Goal: Task Accomplishment & Management: Complete application form

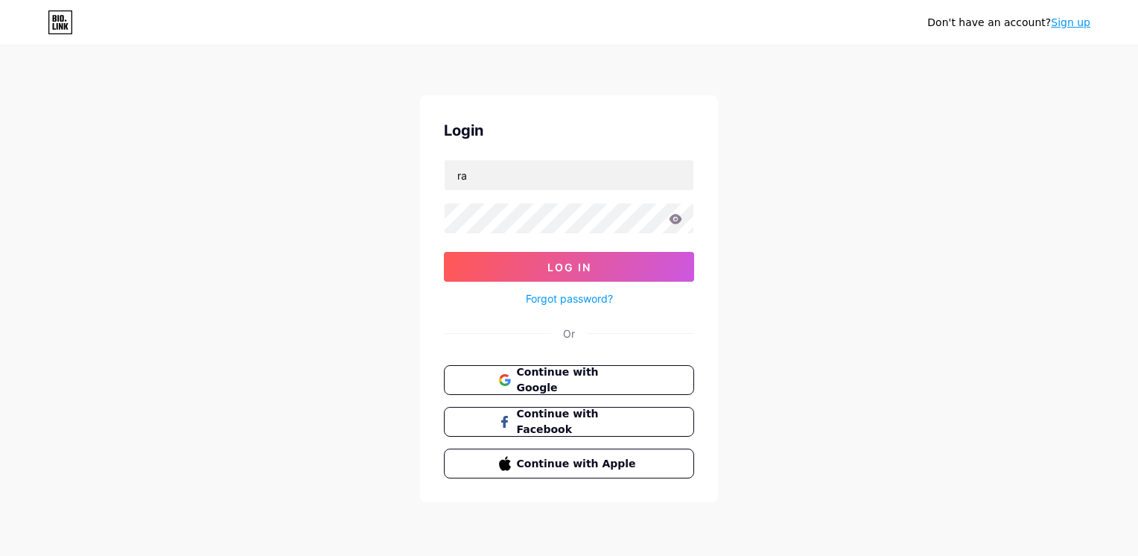
type input "r"
type input "[EMAIL_ADDRESS][DOMAIN_NAME]"
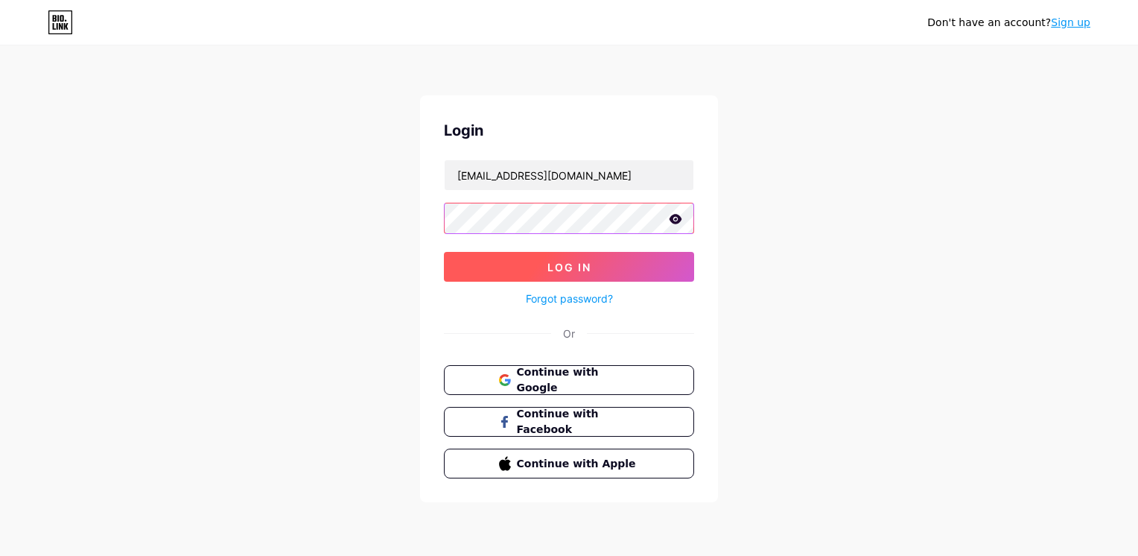
click at [646, 268] on button "Log In" at bounding box center [569, 267] width 250 height 30
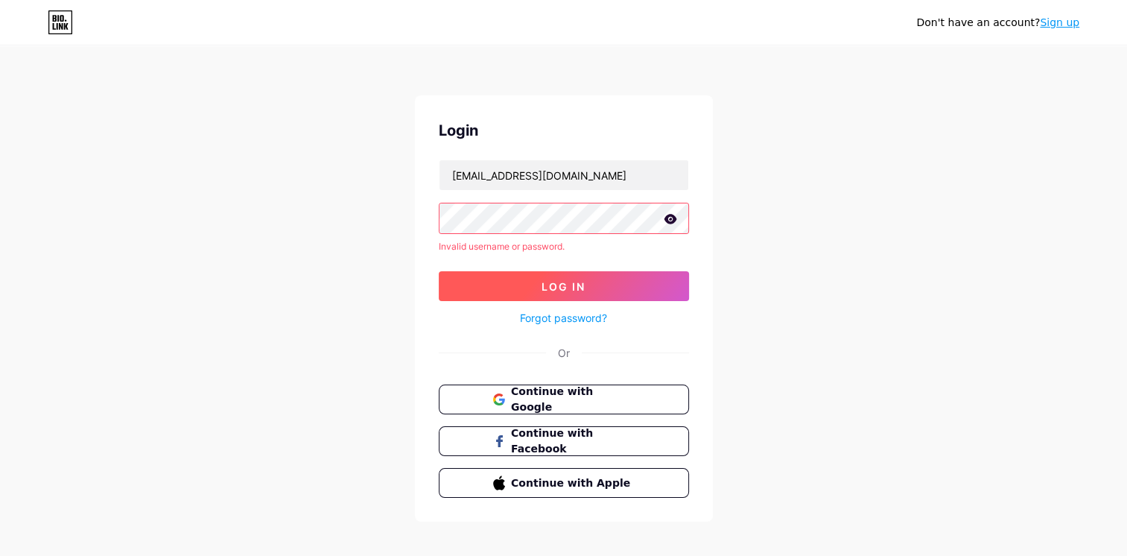
click at [670, 218] on icon at bounding box center [670, 219] width 13 height 10
click at [642, 296] on button "Log In" at bounding box center [564, 286] width 250 height 30
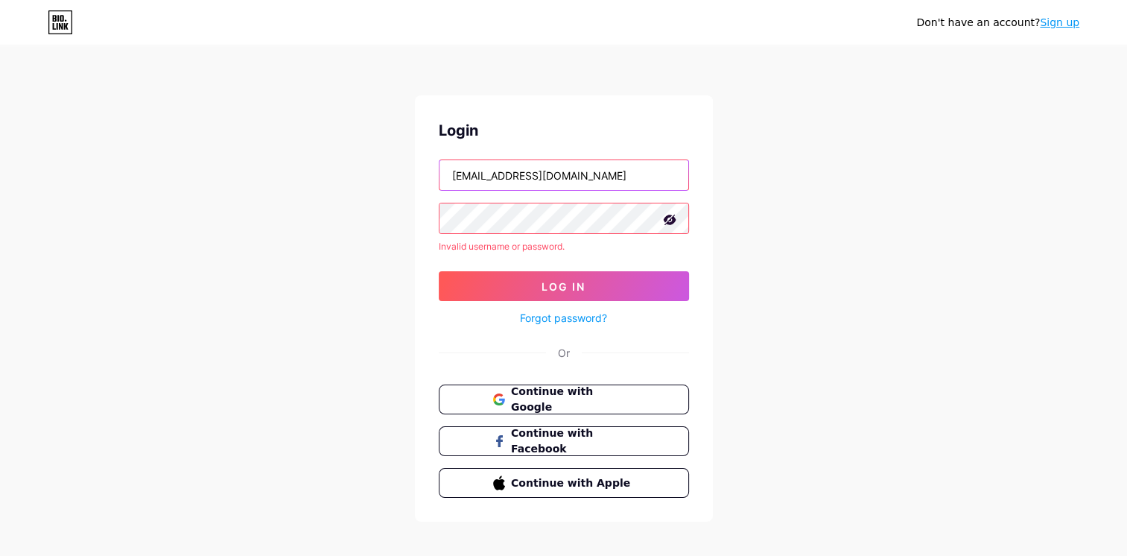
click at [614, 171] on input "[EMAIL_ADDRESS][DOMAIN_NAME]" at bounding box center [563, 175] width 249 height 30
type input "[EMAIL_ADDRESS][DOMAIN_NAME]"
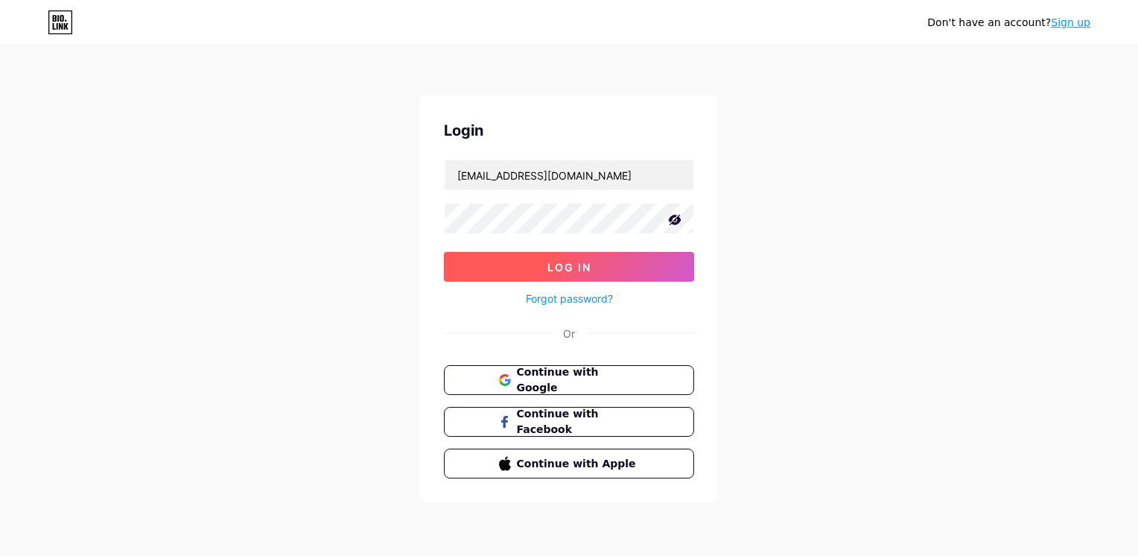
click at [557, 261] on span "Log In" at bounding box center [569, 267] width 44 height 13
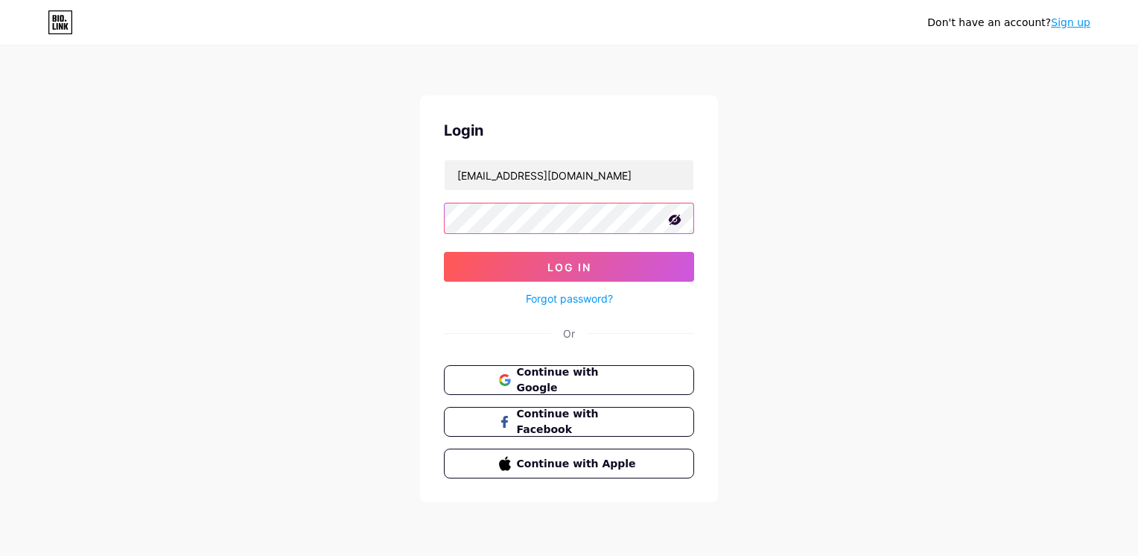
click at [444, 252] on button "Log In" at bounding box center [569, 267] width 250 height 30
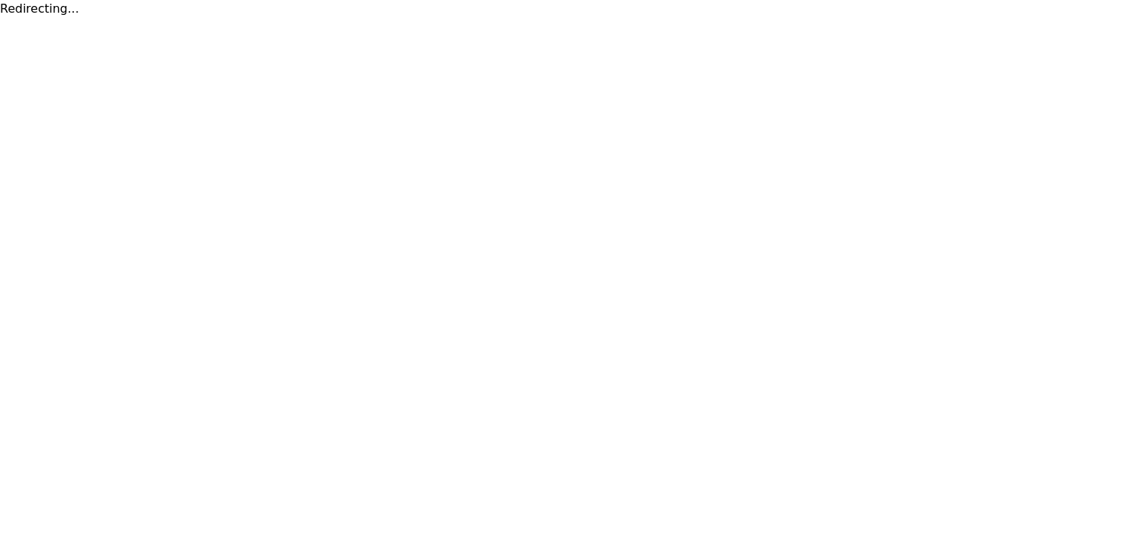
click at [1006, 18] on html "Redirecting..." at bounding box center [569, 9] width 1138 height 18
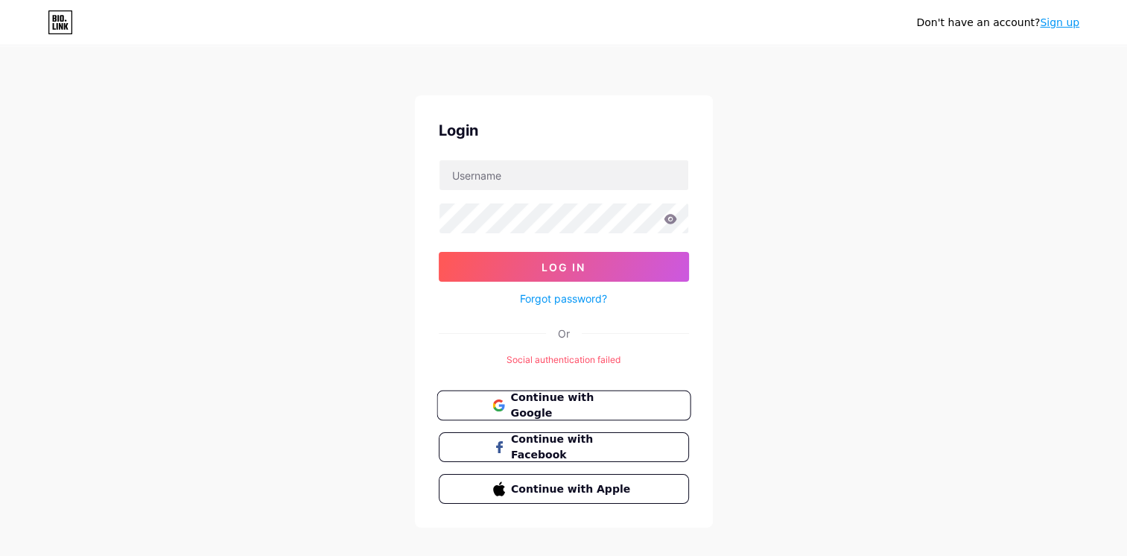
click at [626, 414] on button "Continue with Google" at bounding box center [563, 405] width 254 height 31
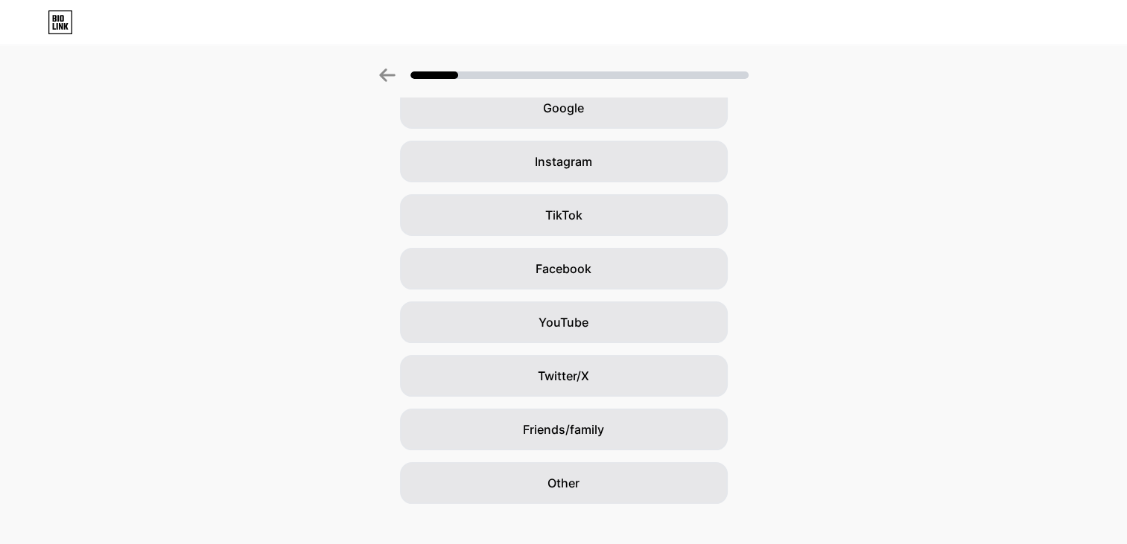
scroll to position [98, 0]
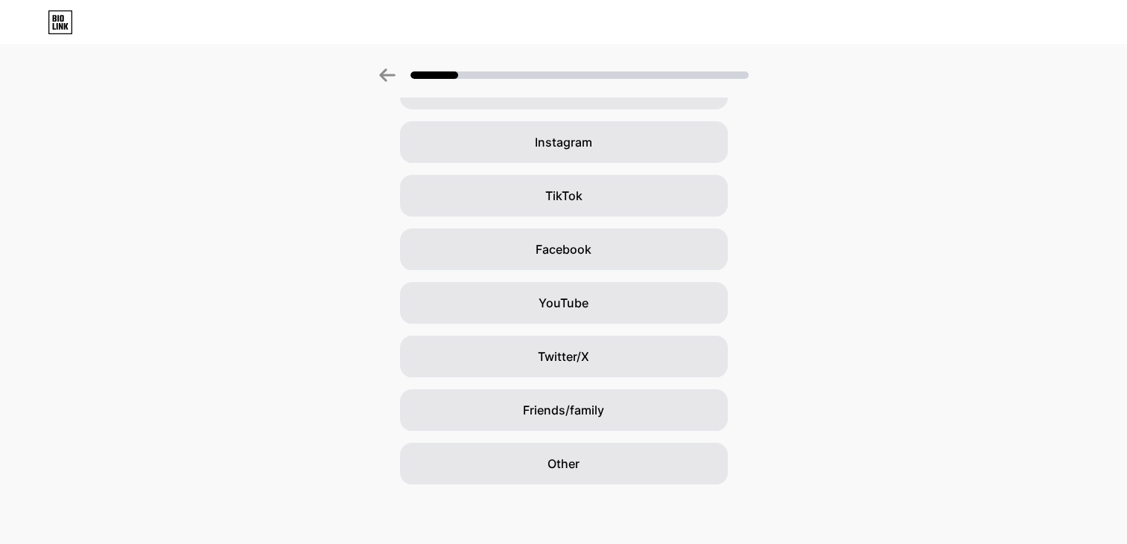
click at [391, 77] on icon at bounding box center [387, 75] width 16 height 13
click at [395, 74] on icon at bounding box center [387, 75] width 16 height 13
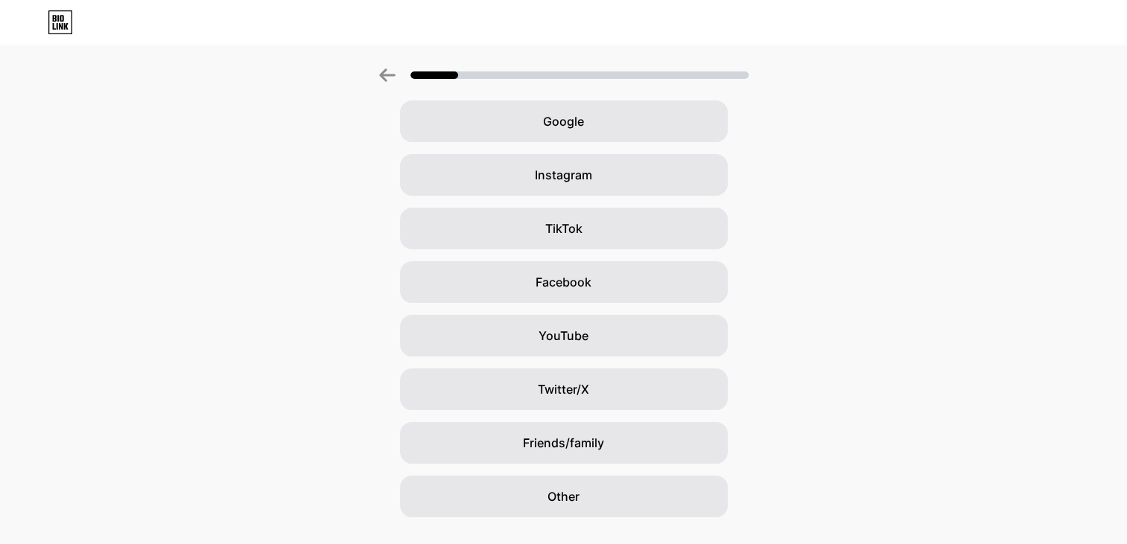
scroll to position [0, 0]
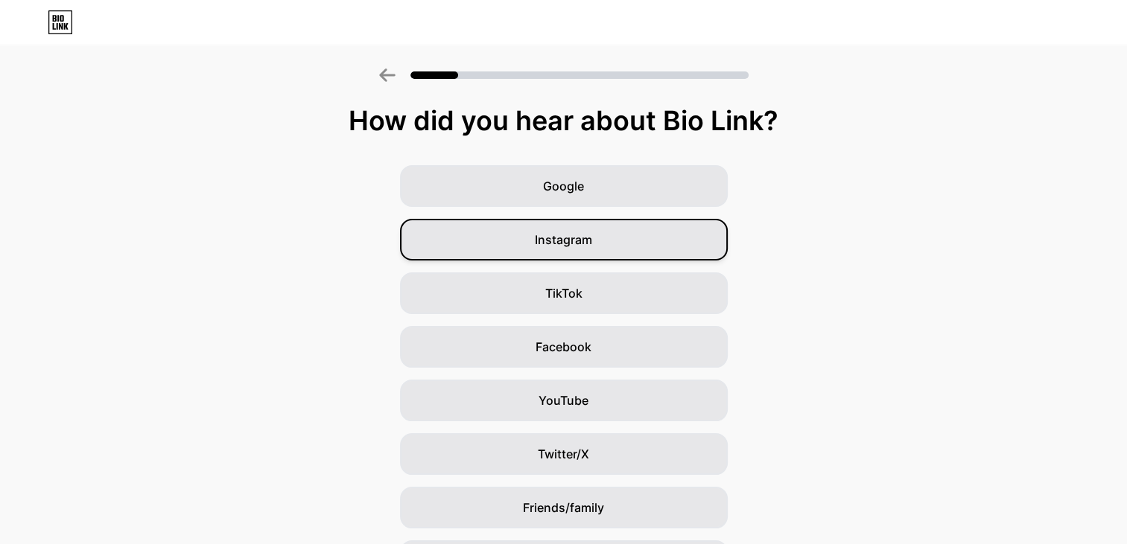
click at [633, 241] on div "Instagram" at bounding box center [564, 240] width 328 height 42
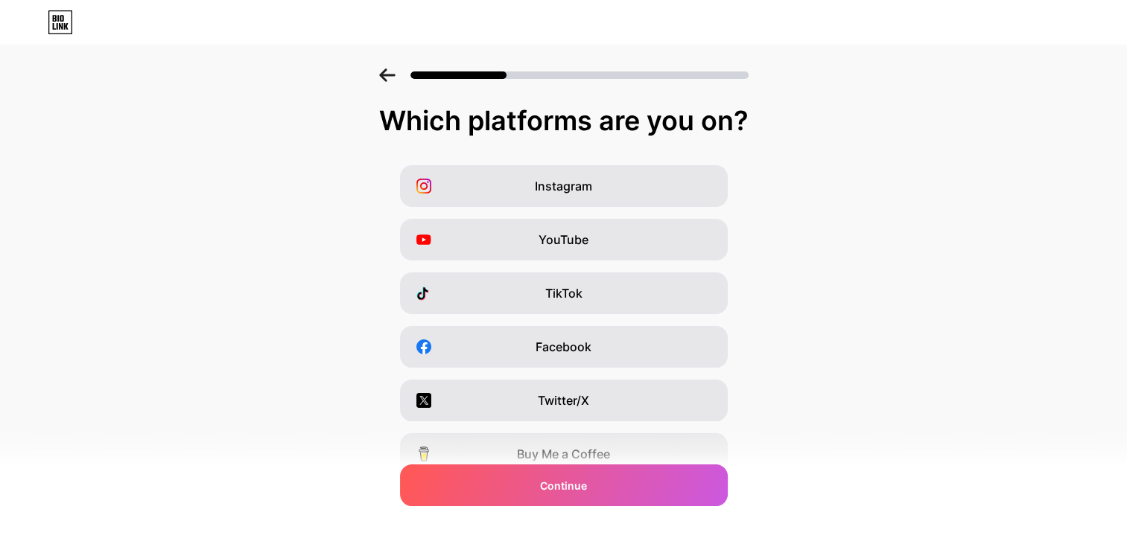
click at [646, 183] on div "Instagram" at bounding box center [564, 186] width 328 height 42
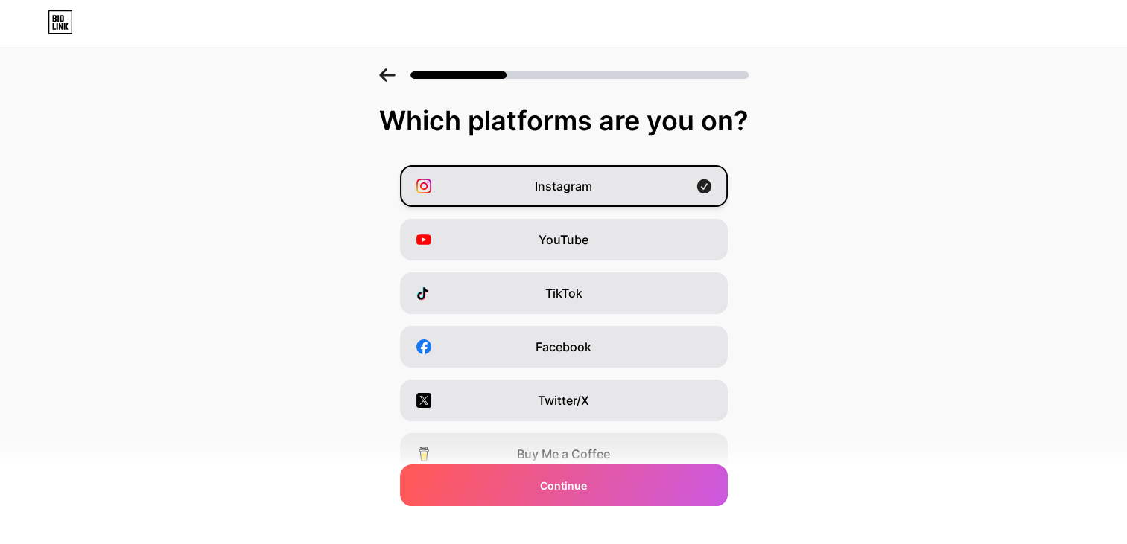
click at [638, 299] on div "TikTok" at bounding box center [564, 294] width 328 height 42
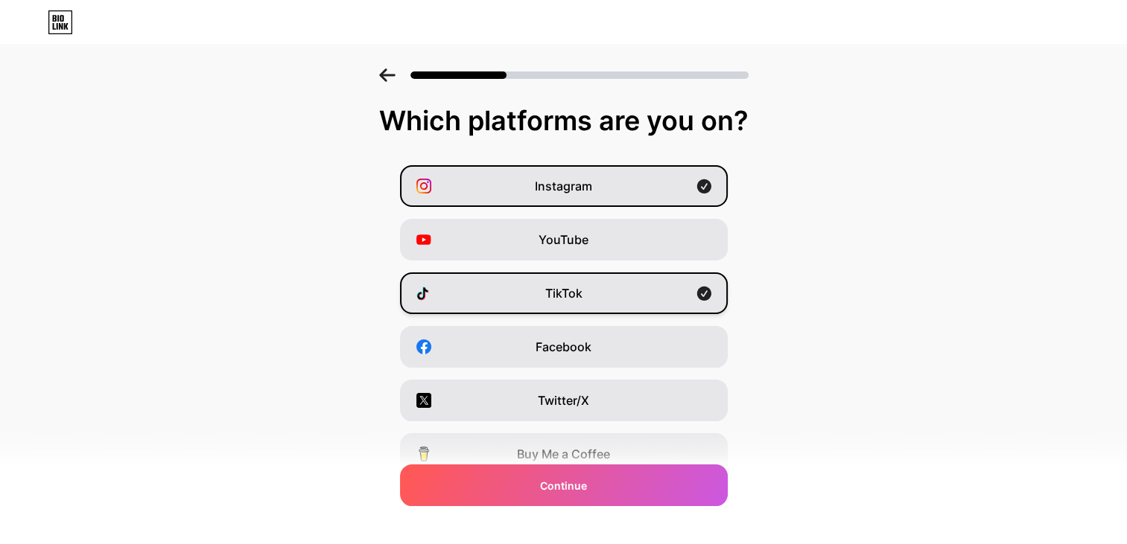
click at [392, 80] on icon at bounding box center [387, 75] width 16 height 13
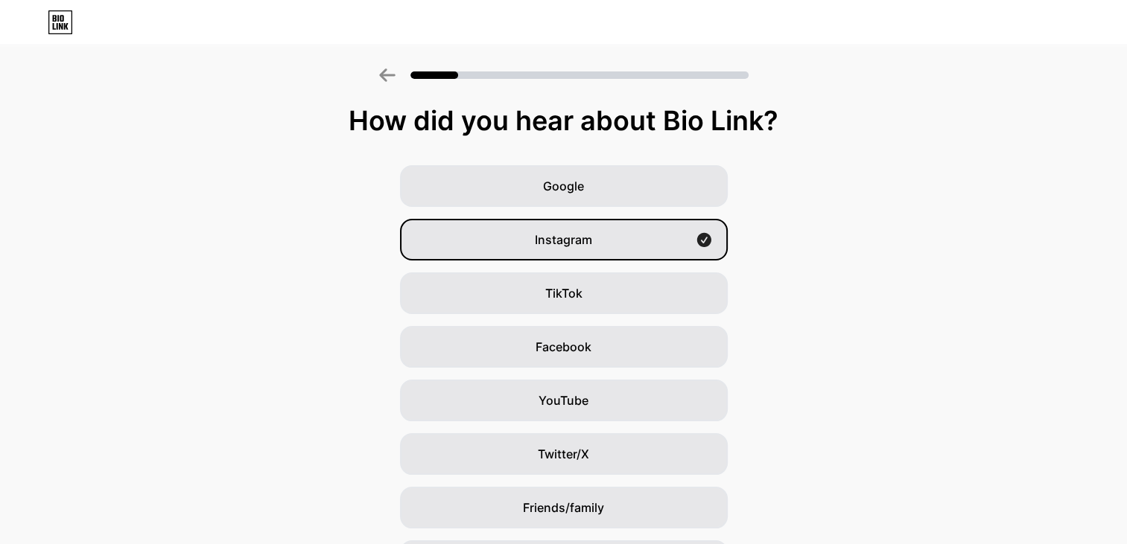
click at [649, 297] on div "TikTok" at bounding box center [564, 294] width 328 height 42
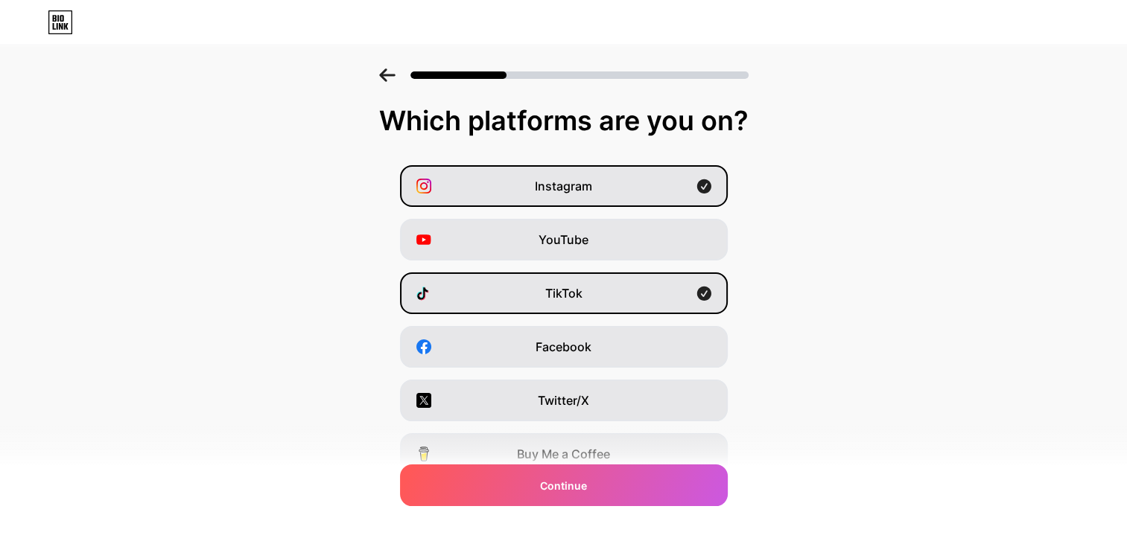
click at [393, 77] on icon at bounding box center [387, 75] width 16 height 13
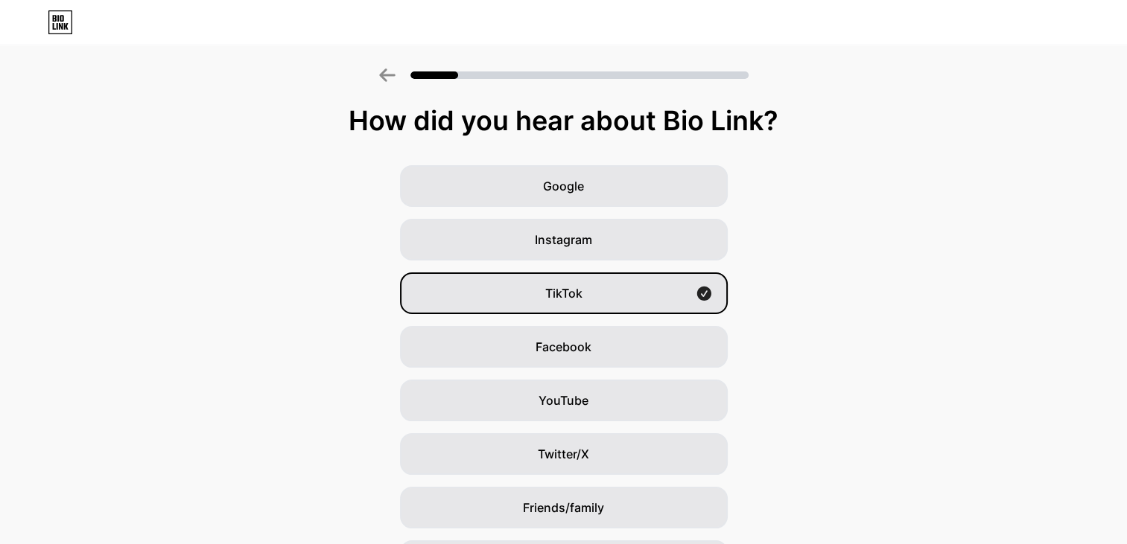
click at [665, 241] on div "Instagram" at bounding box center [564, 240] width 328 height 42
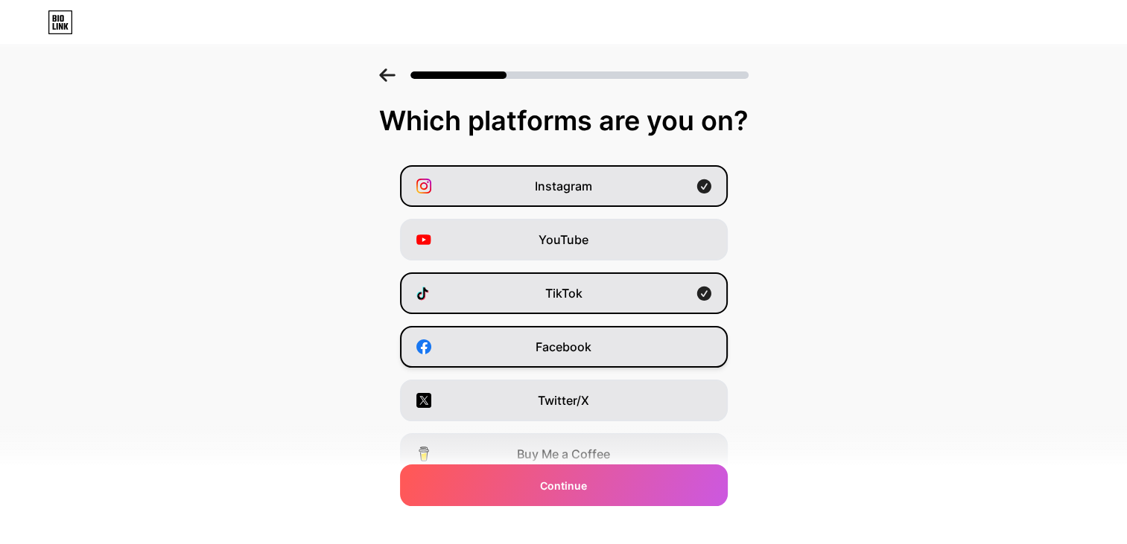
click at [649, 357] on div "Facebook" at bounding box center [564, 347] width 328 height 42
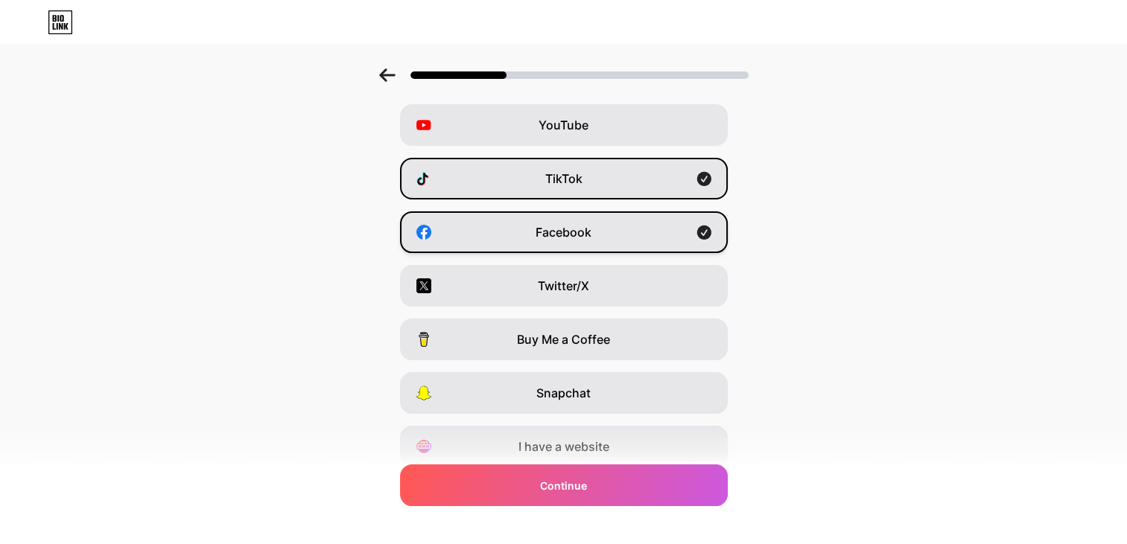
scroll to position [172, 0]
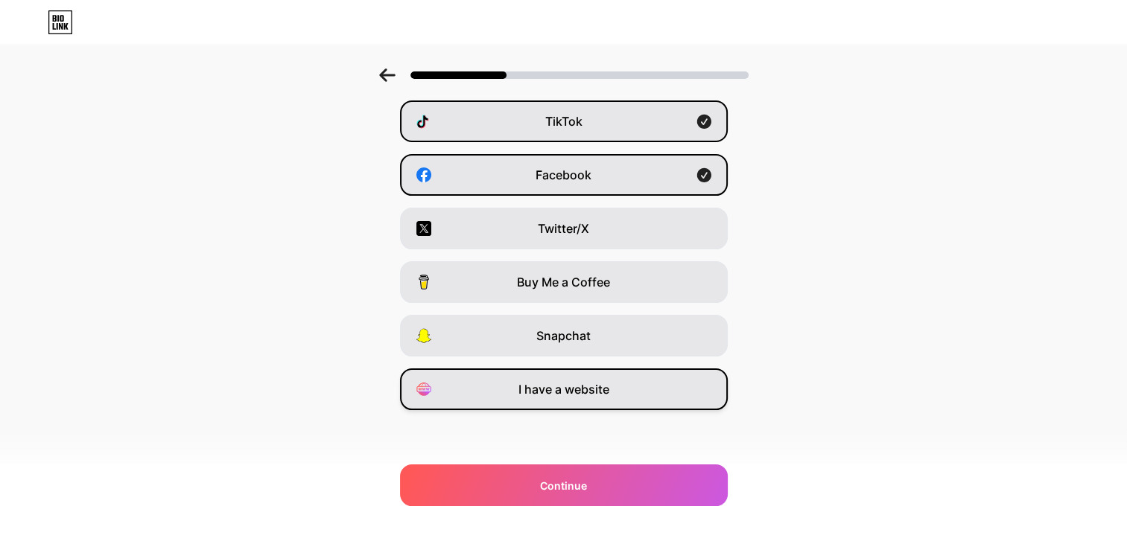
click at [626, 387] on div "I have a website" at bounding box center [564, 390] width 328 height 42
click at [652, 390] on div "I have a website" at bounding box center [564, 390] width 328 height 42
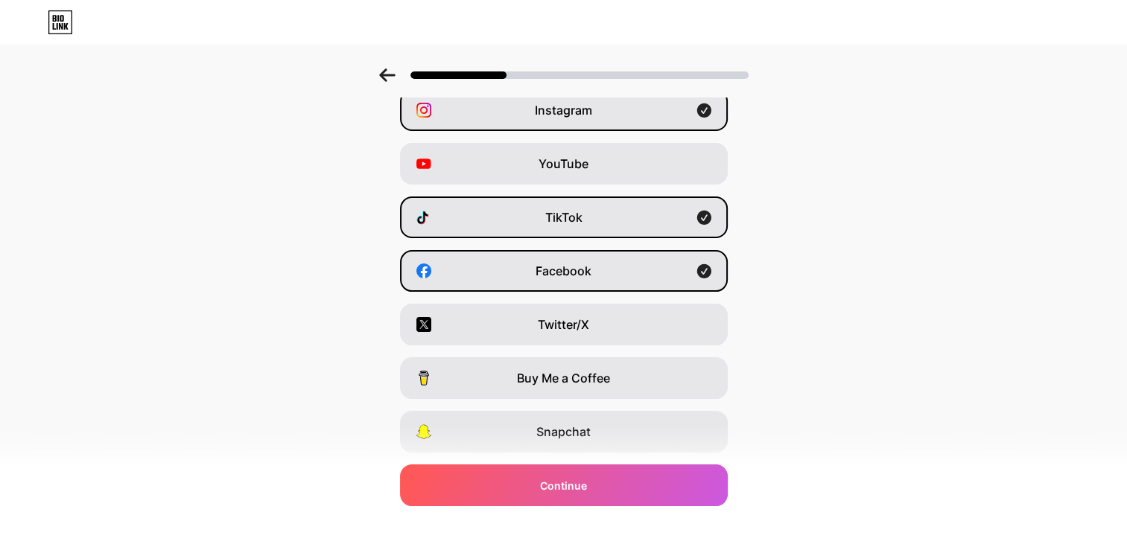
scroll to position [0, 0]
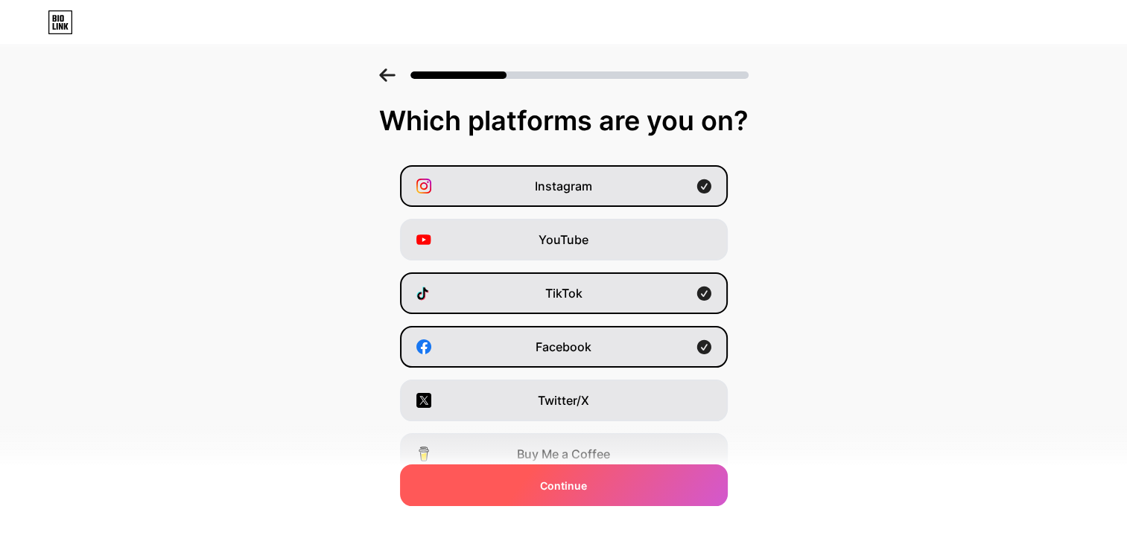
click at [635, 503] on div "Continue" at bounding box center [564, 486] width 328 height 42
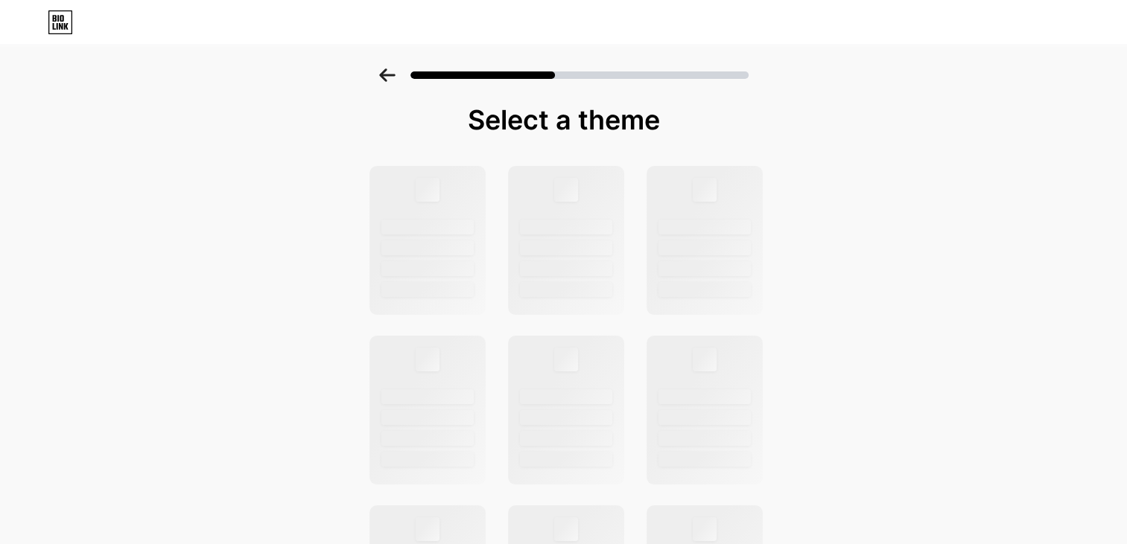
scroll to position [1, 11]
click at [650, 336] on div at bounding box center [704, 410] width 116 height 149
click at [605, 300] on div at bounding box center [566, 240] width 120 height 153
click at [606, 299] on div at bounding box center [566, 240] width 120 height 153
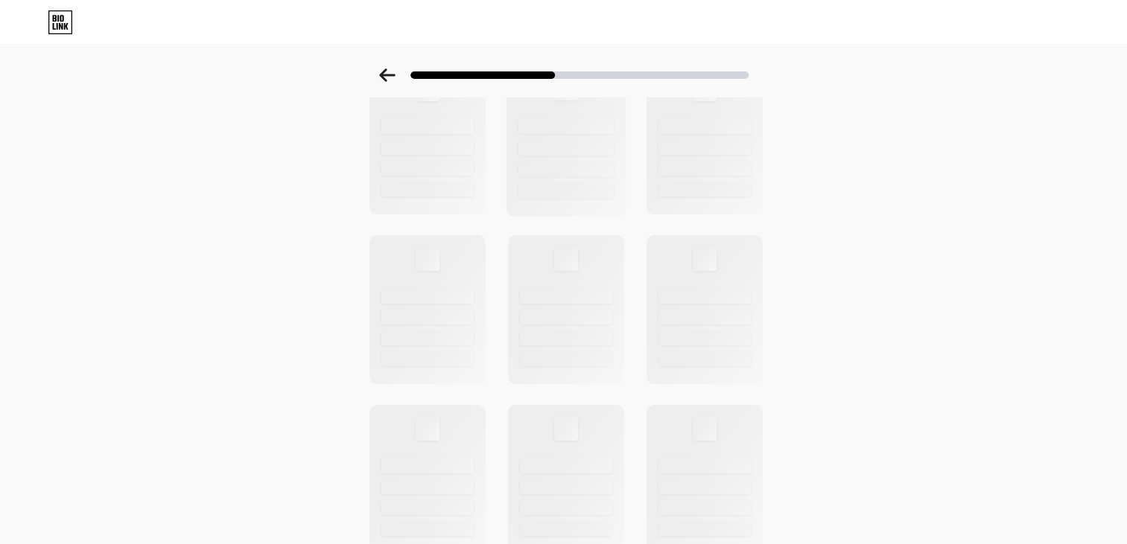
scroll to position [0, 11]
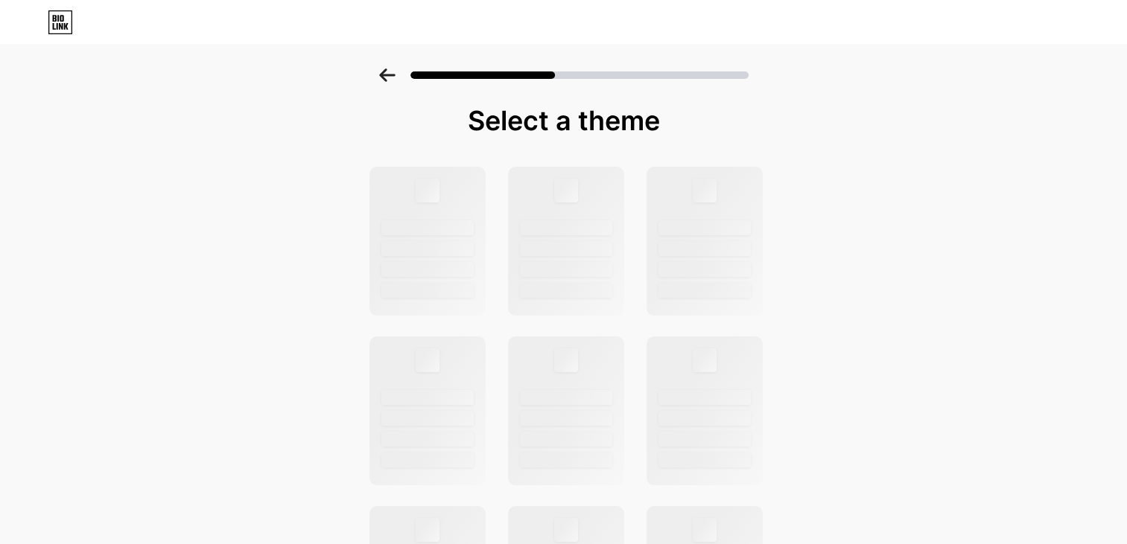
click at [393, 76] on icon at bounding box center [387, 75] width 16 height 13
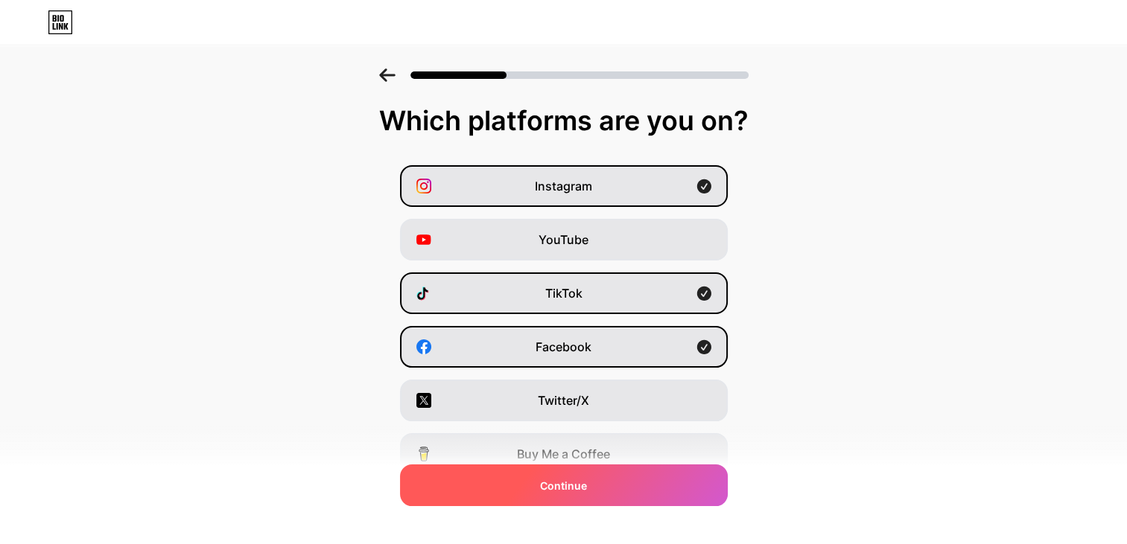
click at [641, 492] on div "Continue" at bounding box center [564, 486] width 328 height 42
